Goal: Transaction & Acquisition: Purchase product/service

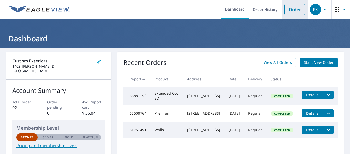
click at [291, 9] on link "Order" at bounding box center [295, 9] width 21 height 11
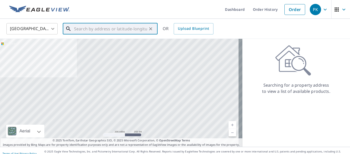
click at [83, 31] on input "text" at bounding box center [110, 29] width 73 height 14
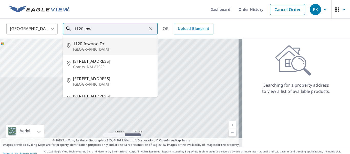
click at [82, 44] on span "1120 Inwood Dr" at bounding box center [113, 44] width 81 height 6
type input "[STREET_ADDRESS][PERSON_NAME]"
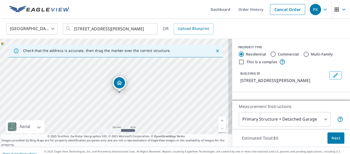
click at [82, 44] on div "Check that the address is accurate, then drag the marker over the correct struc…" at bounding box center [116, 51] width 232 height 14
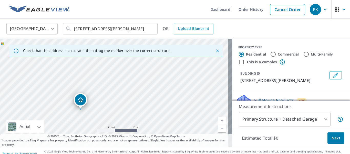
drag, startPoint x: 124, startPoint y: 100, endPoint x: 120, endPoint y: 87, distance: 13.0
click at [120, 87] on div "[STREET_ADDRESS][PERSON_NAME]" at bounding box center [116, 93] width 232 height 108
drag, startPoint x: 108, startPoint y: 80, endPoint x: 117, endPoint y: 75, distance: 10.6
click at [117, 75] on div "[STREET_ADDRESS][PERSON_NAME]" at bounding box center [116, 93] width 232 height 108
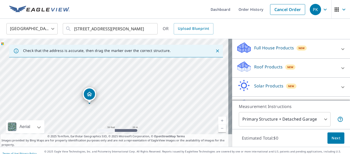
scroll to position [57, 0]
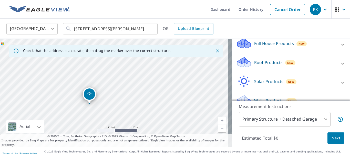
click at [309, 63] on div "Roof Products New" at bounding box center [286, 63] width 101 height 15
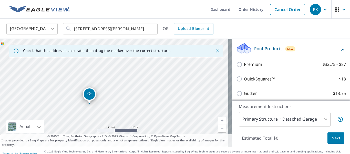
scroll to position [64, 0]
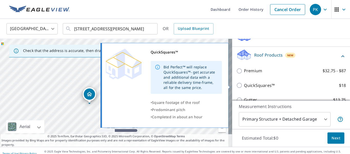
click at [236, 86] on input "QuickSquares™ $18" at bounding box center [240, 85] width 8 height 6
checkbox input "true"
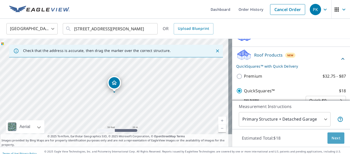
click at [333, 138] on span "Next" at bounding box center [336, 138] width 9 height 6
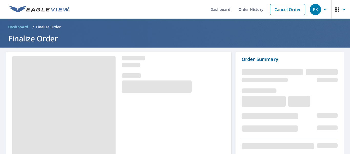
click at [333, 138] on div at bounding box center [290, 145] width 96 height 17
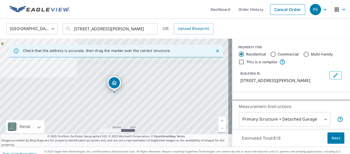
click at [323, 117] on body "PK PK Dashboard Order History Cancel Order PK [GEOGRAPHIC_DATA] [GEOGRAPHIC_DAT…" at bounding box center [175, 77] width 350 height 154
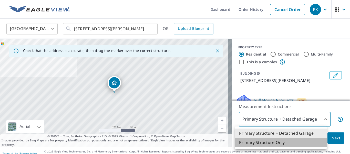
click at [266, 143] on li "Primary Structure Only" at bounding box center [281, 141] width 92 height 9
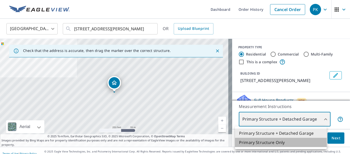
type input "2"
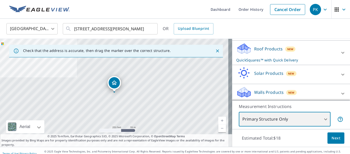
scroll to position [73, 0]
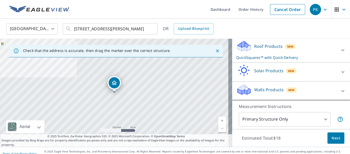
click at [292, 47] on div "Roof Products New QuickSquares™ with Quick Delivery" at bounding box center [286, 50] width 101 height 20
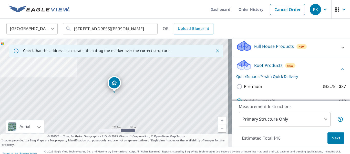
scroll to position [55, 0]
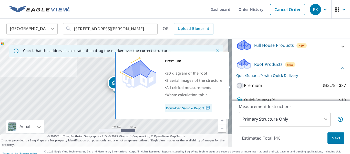
click at [236, 85] on input "Premium $32.75 - $87" at bounding box center [240, 85] width 8 height 6
checkbox input "true"
checkbox input "false"
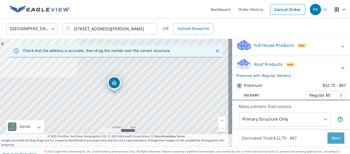
click at [335, 137] on span "Next" at bounding box center [336, 138] width 9 height 6
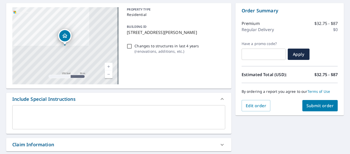
scroll to position [46, 0]
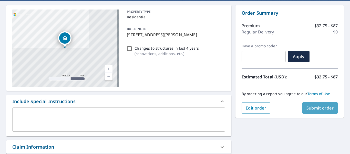
click at [308, 108] on span "Submit order" at bounding box center [320, 108] width 27 height 6
